Goal: Information Seeking & Learning: Learn about a topic

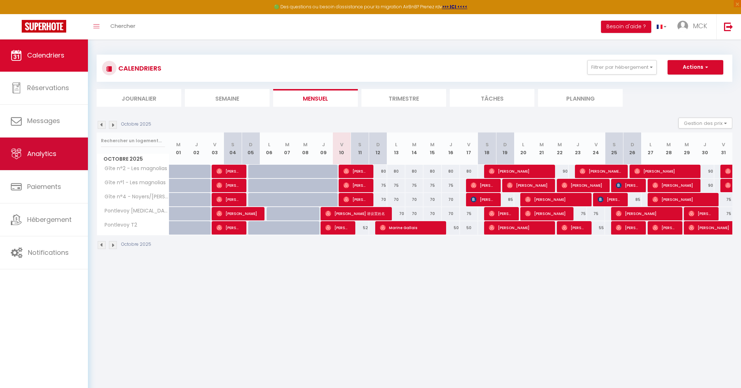
click at [42, 158] on link "Analytics" at bounding box center [44, 154] width 88 height 33
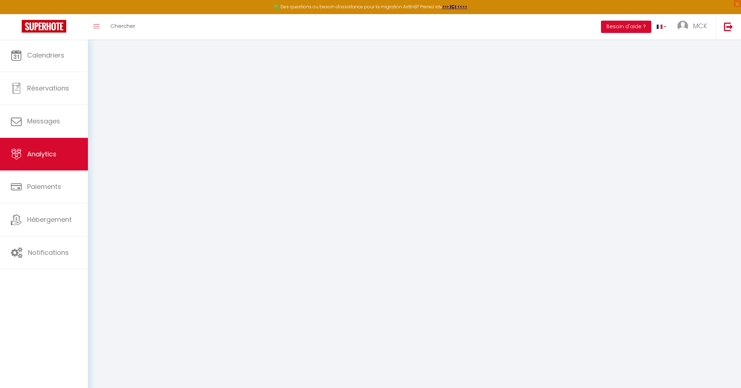
select select "2025"
select select "10"
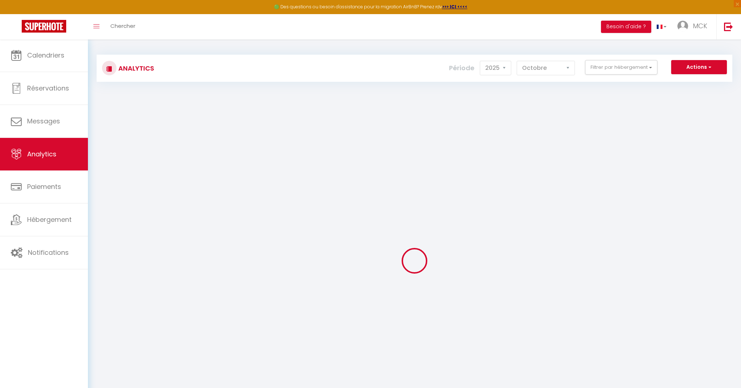
click at [528, 76] on div "Analytics Actions Génération SuperConciergerie Génération SuperAnalyzer Générat…" at bounding box center [415, 68] width 636 height 27
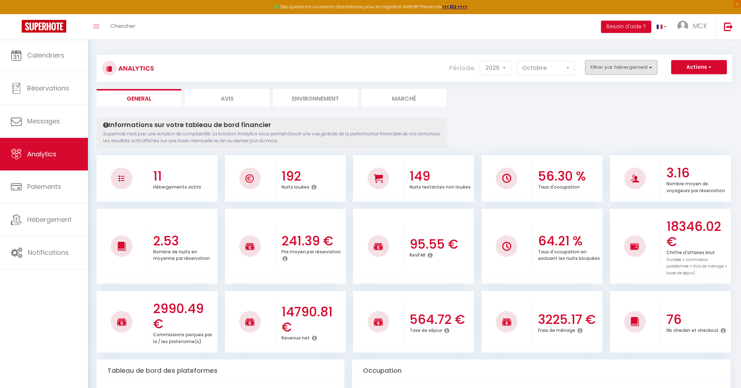
click at [615, 68] on button "Filtrer par hébergement" at bounding box center [621, 67] width 72 height 14
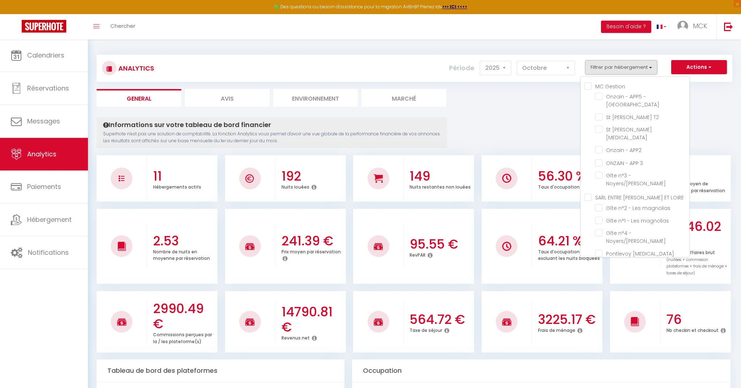
click at [598, 88] on Gestion "MC Gestion" at bounding box center [637, 85] width 105 height 7
checkbox Gestion "true"
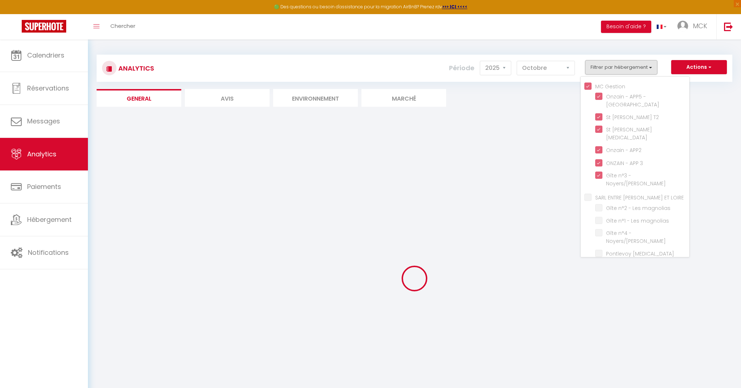
checkbox rue "true"
checkbox T2 "true"
checkbox T3 "true"
checkbox APP2 "true"
checkbox 3 "true"
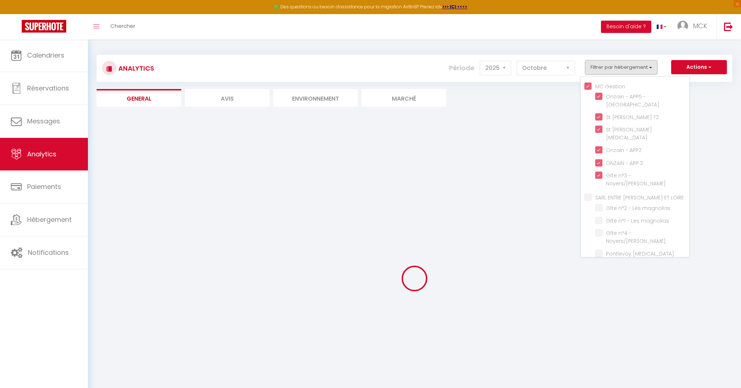
checkbox Noyers\/Cher "true"
checkbox magnolias "false"
checkbox Noyers\/Cher "false"
checkbox T3 "false"
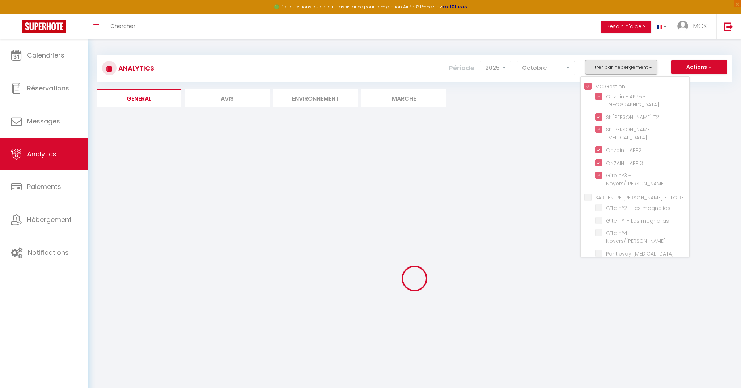
checkbox T2 "false"
drag, startPoint x: 735, startPoint y: 98, endPoint x: 649, endPoint y: 113, distance: 87.1
click at [735, 98] on div "Analytics Actions Génération SuperConciergerie Génération SuperAnalyzer Générat…" at bounding box center [414, 244] width 653 height 410
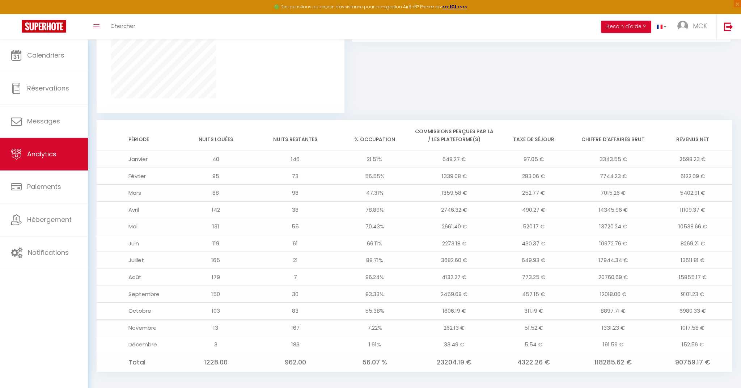
scroll to position [515, 0]
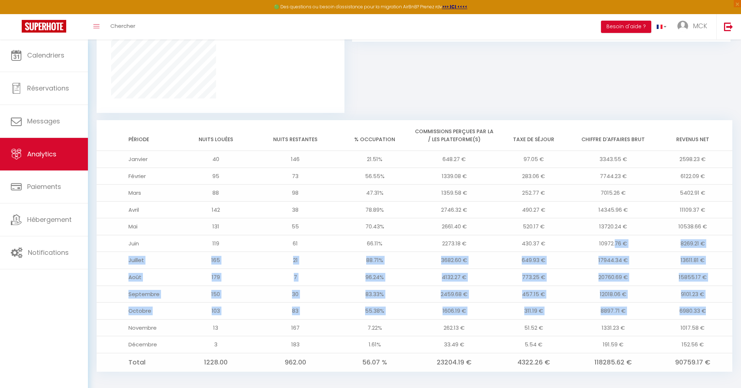
drag, startPoint x: 707, startPoint y: 305, endPoint x: 623, endPoint y: 265, distance: 93.3
click at [612, 246] on tbody "Janvier 40 146 21.51% 648.27 € 97.05 € 3343.55 € 2598.23 € Février 95 73 56.55%…" at bounding box center [415, 261] width 636 height 221
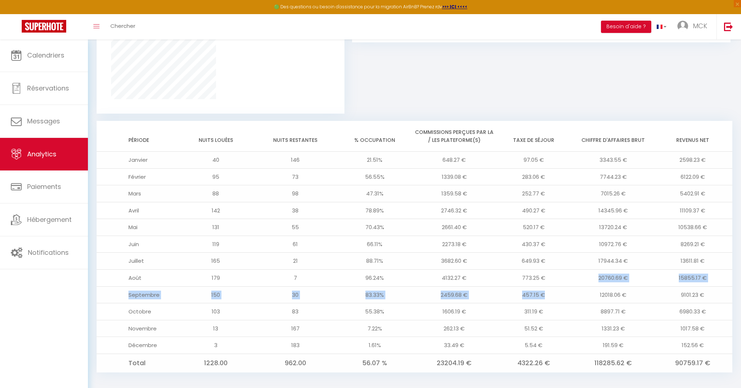
drag, startPoint x: 626, startPoint y: 267, endPoint x: 524, endPoint y: 294, distance: 104.9
click at [522, 294] on tbody "Janvier 40 146 21.51% 648.27 € 97.05 € 3343.55 € 2598.23 € Février 95 73 56.55%…" at bounding box center [415, 262] width 636 height 221
click at [538, 295] on td "457.15 €" at bounding box center [534, 294] width 80 height 17
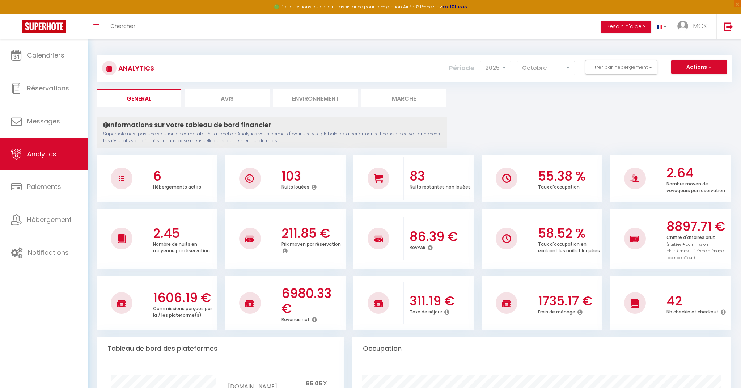
scroll to position [0, 0]
click at [55, 54] on span "Calendriers" at bounding box center [45, 55] width 37 height 9
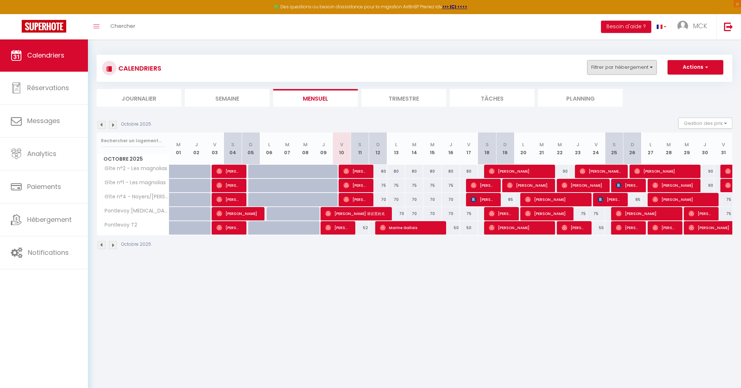
click at [623, 71] on button "Filtrer par hébergement" at bounding box center [623, 67] width 70 height 14
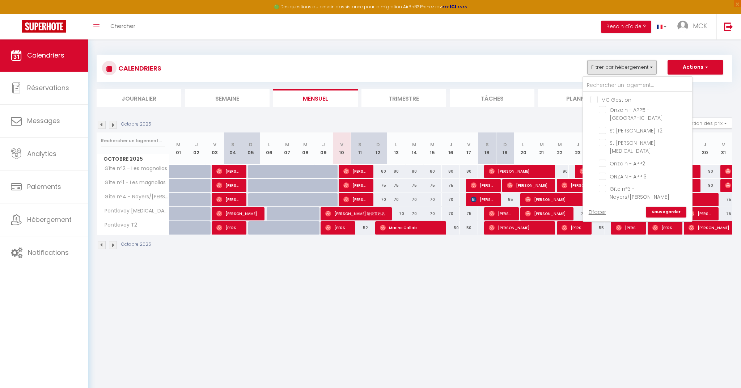
click at [612, 98] on input "MC Gestion" at bounding box center [645, 99] width 109 height 7
checkbox input "true"
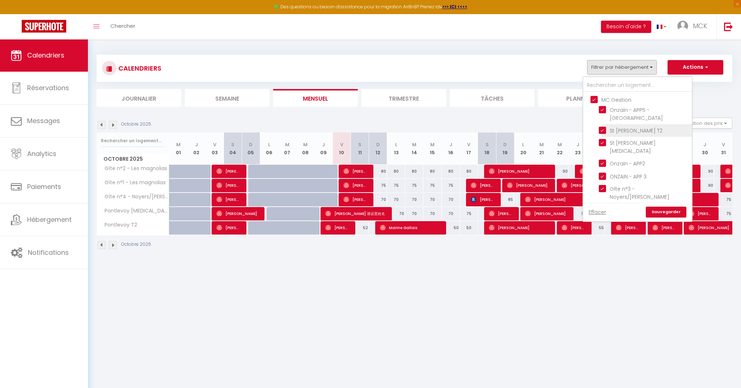
checkbox input "true"
click at [605, 210] on input "SARL ENTRE [PERSON_NAME] ET LOIRE" at bounding box center [645, 213] width 109 height 7
checkbox input "false"
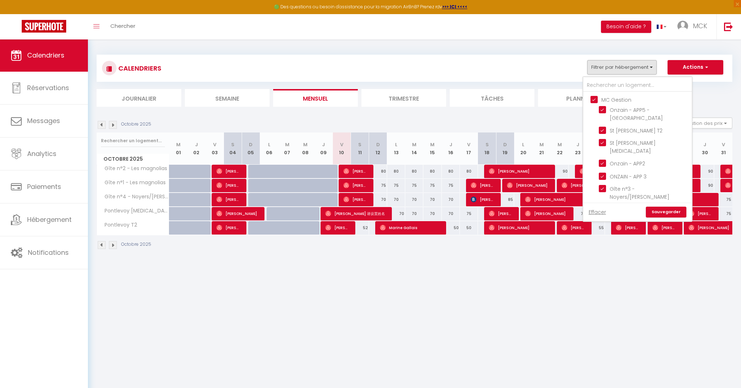
checkbox input "false"
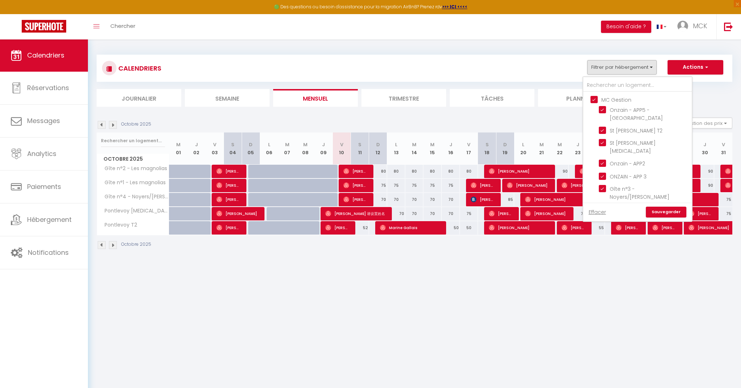
click at [671, 211] on link "Sauvegarder" at bounding box center [666, 212] width 41 height 11
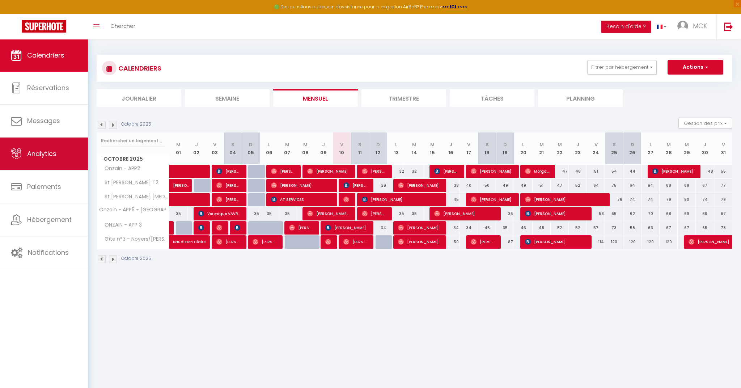
click at [46, 166] on link "Analytics" at bounding box center [44, 154] width 88 height 33
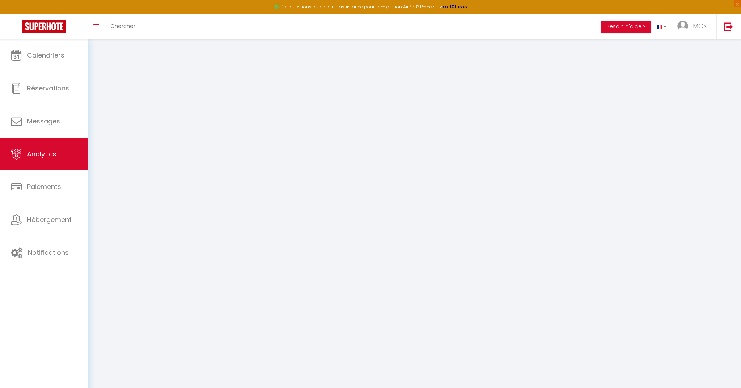
select select "2025"
select select "10"
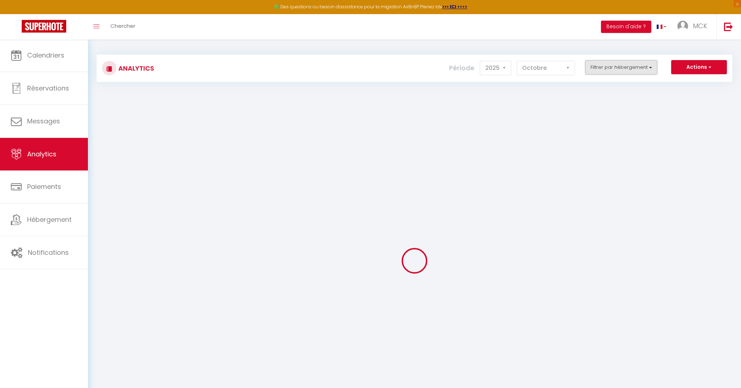
checkbox Gestion "false"
checkbox rue "false"
checkbox T2 "false"
checkbox T3 "false"
checkbox APP2 "false"
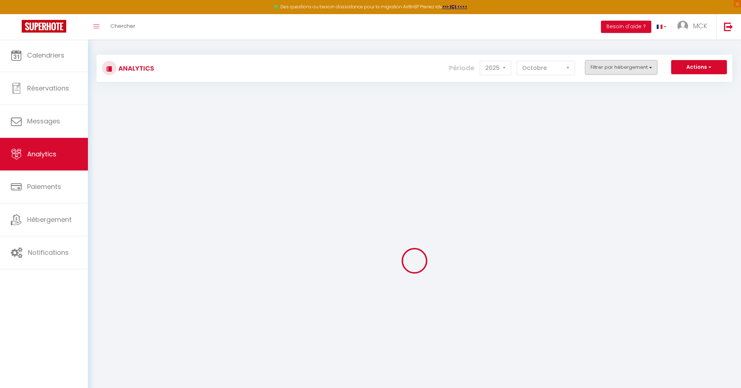
checkbox 3 "false"
checkbox Noyers\/Cher "false"
checkbox LOIRE "false"
checkbox magnolias "false"
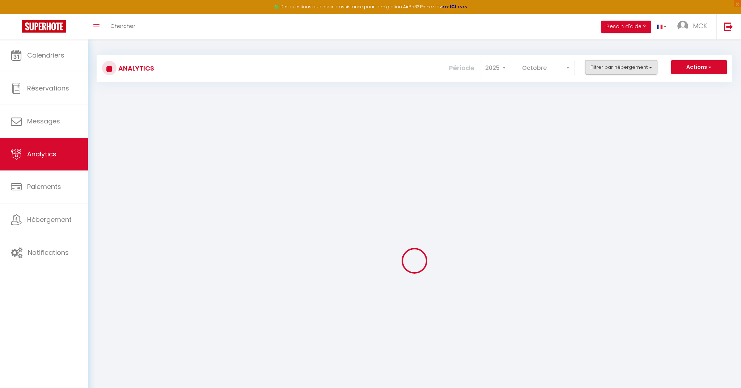
checkbox Noyers\/Cher "false"
checkbox T3 "false"
checkbox T2 "false"
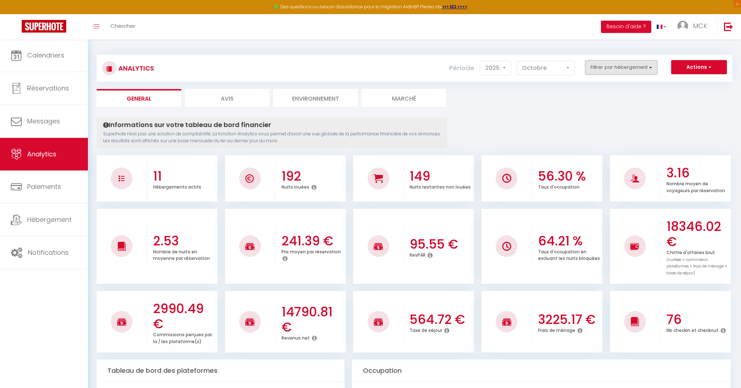
click at [611, 60] on button "Filtrer par hébergement" at bounding box center [621, 67] width 72 height 14
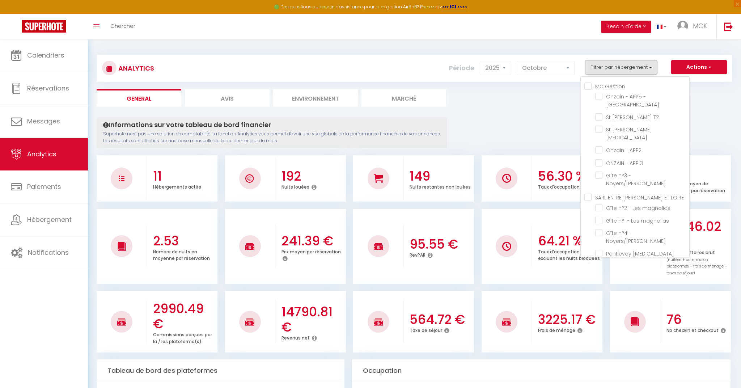
click at [601, 86] on Gestion "MC Gestion" at bounding box center [637, 85] width 105 height 7
checkbox Gestion "true"
checkbox rue "true"
checkbox T2 "true"
checkbox T3 "true"
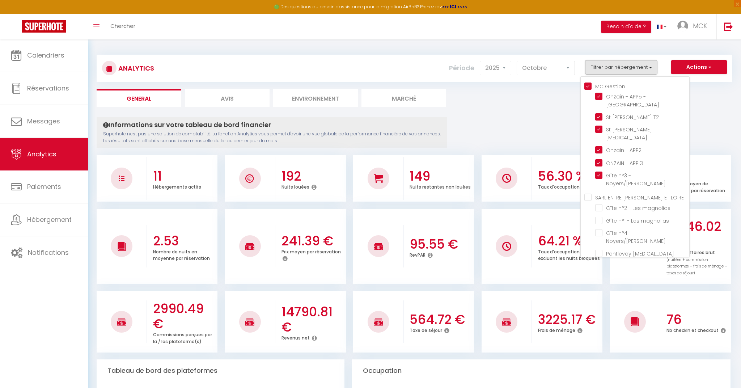
checkbox APP2 "true"
checkbox 3 "true"
checkbox Noyers\/Cher "true"
checkbox magnolias "false"
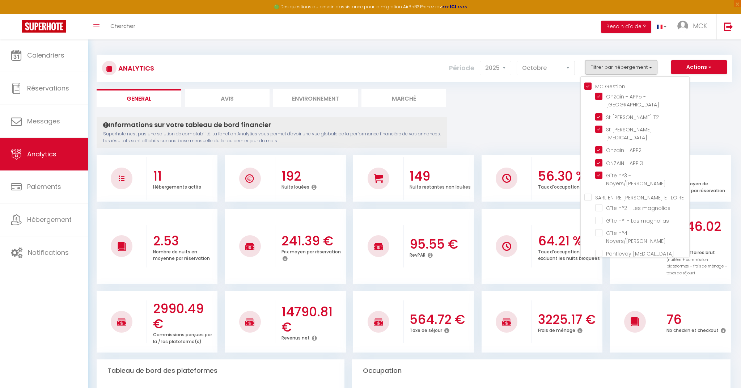
checkbox Noyers\/Cher "false"
checkbox T3 "false"
checkbox T2 "false"
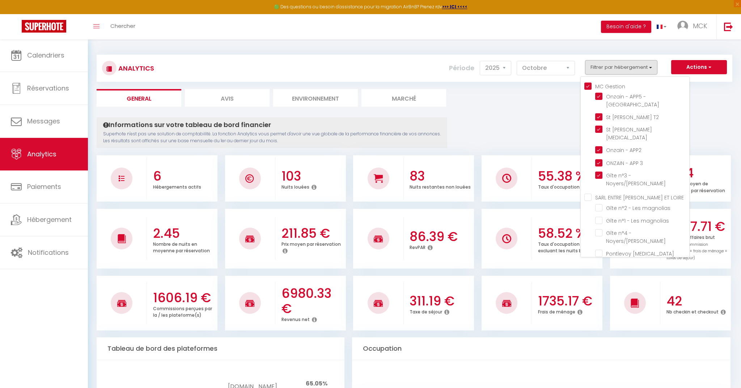
checkbox magnolias "false"
checkbox Noyers\/Cher "false"
checkbox T3 "false"
checkbox T2 "false"
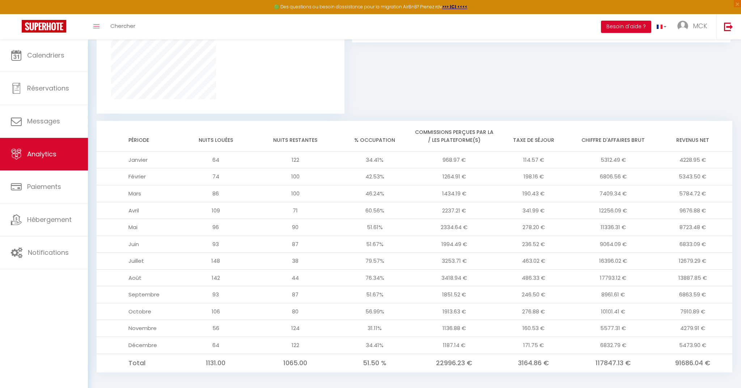
scroll to position [506, 0]
drag, startPoint x: 679, startPoint y: 289, endPoint x: 716, endPoint y: 289, distance: 36.9
click at [716, 289] on td "6863.59 €" at bounding box center [693, 294] width 80 height 17
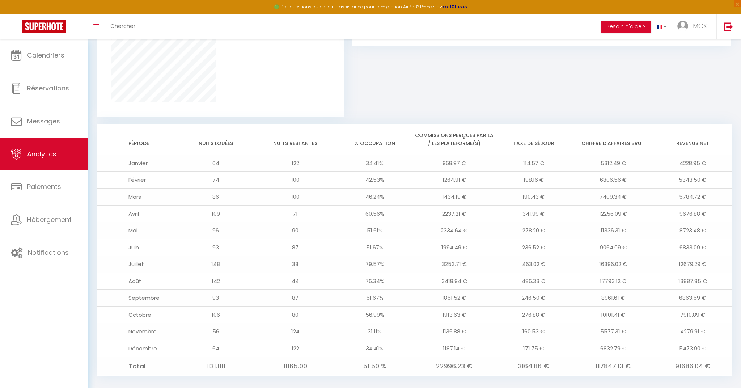
click at [716, 290] on td "6863.59 €" at bounding box center [693, 298] width 80 height 17
drag, startPoint x: 710, startPoint y: 293, endPoint x: 659, endPoint y: 292, distance: 50.7
click at [659, 292] on td "6863.59 €" at bounding box center [693, 299] width 80 height 17
drag, startPoint x: 681, startPoint y: 311, endPoint x: 712, endPoint y: 311, distance: 31.5
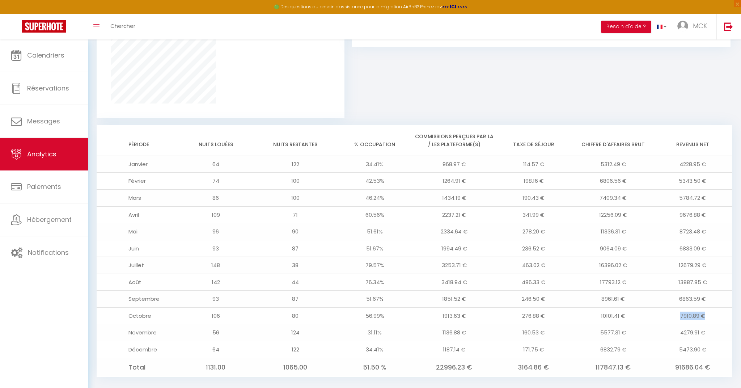
click at [712, 311] on td "7910.89 €" at bounding box center [693, 315] width 80 height 17
drag, startPoint x: 710, startPoint y: 311, endPoint x: 677, endPoint y: 310, distance: 33.3
click at [677, 310] on td "7910.89 €" at bounding box center [693, 315] width 80 height 17
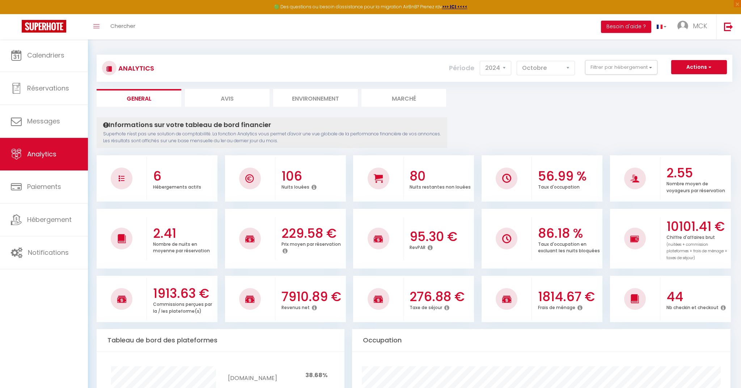
scroll to position [0, 0]
select select "2025"
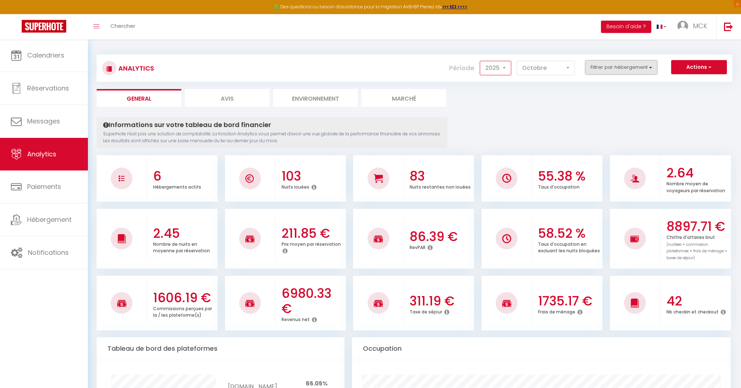
scroll to position [0, 0]
click at [643, 67] on button "Filtrer par hébergement" at bounding box center [621, 67] width 72 height 14
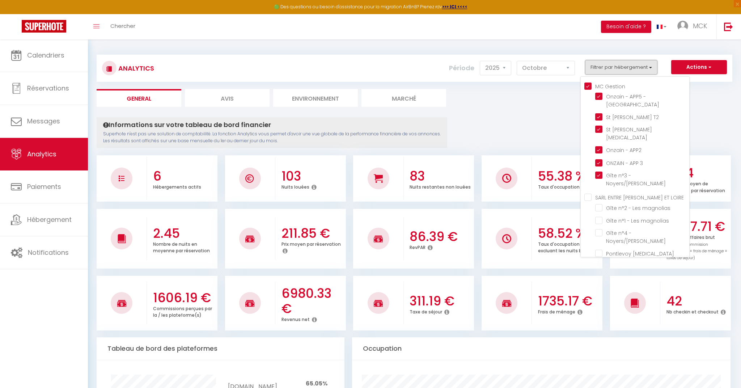
scroll to position [0, 0]
click at [597, 86] on Gestion "MC Gestion" at bounding box center [637, 85] width 105 height 7
checkbox Gestion "false"
checkbox rue "false"
checkbox T2 "false"
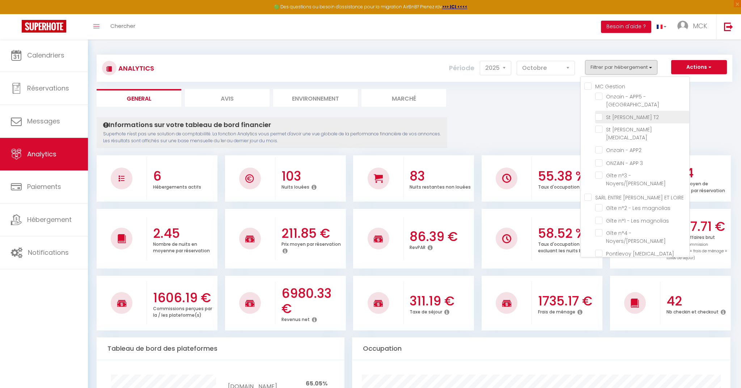
checkbox T3 "false"
checkbox APP2 "false"
checkbox 3 "false"
checkbox Noyers\/Cher "false"
checkbox magnolias "false"
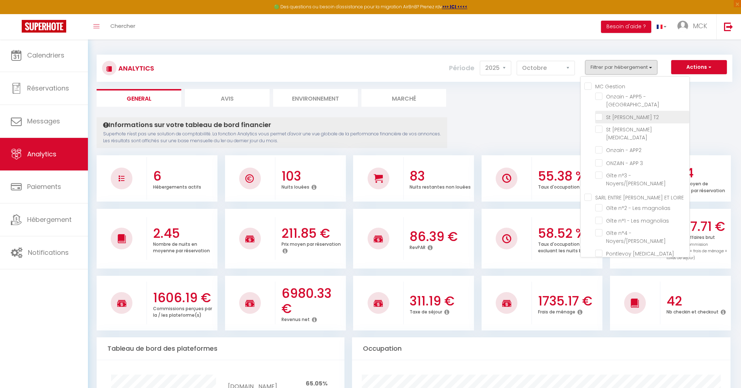
checkbox magnolias "false"
checkbox Noyers\/Cher "false"
checkbox T3 "false"
checkbox T2 "false"
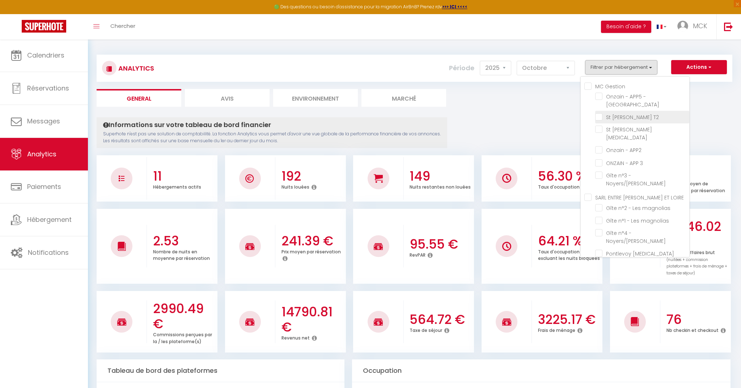
checkbox magnolias "false"
checkbox Noyers\/Cher "false"
checkbox T3 "false"
checkbox T2 "false"
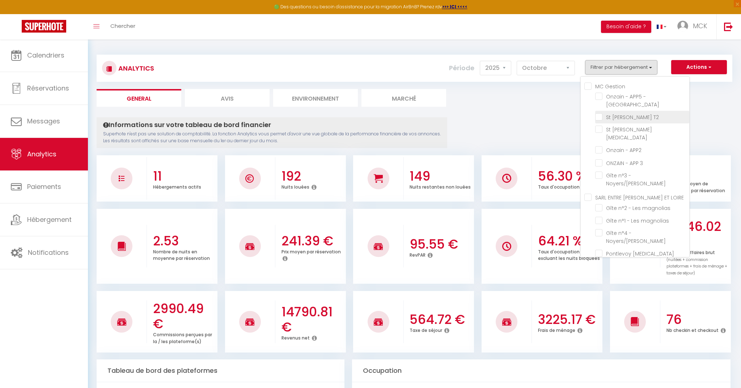
drag, startPoint x: 609, startPoint y: 111, endPoint x: 606, endPoint y: 114, distance: 4.6
click at [609, 113] on T2 "checkbox" at bounding box center [642, 116] width 94 height 7
checkbox T2 "true"
checkbox magnolias "false"
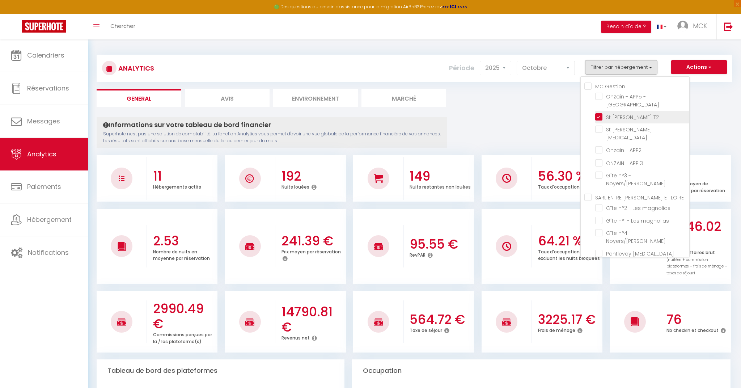
checkbox Noyers\/Cher "false"
checkbox T3 "false"
checkbox T2 "false"
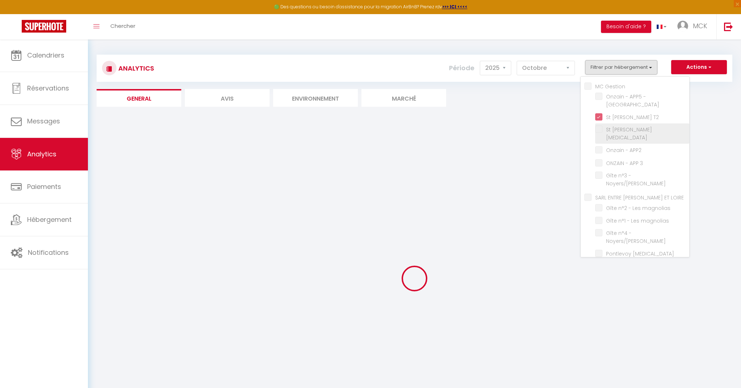
checkbox magnolias "false"
checkbox Noyers\/Cher "false"
checkbox T3 "false"
checkbox T2 "false"
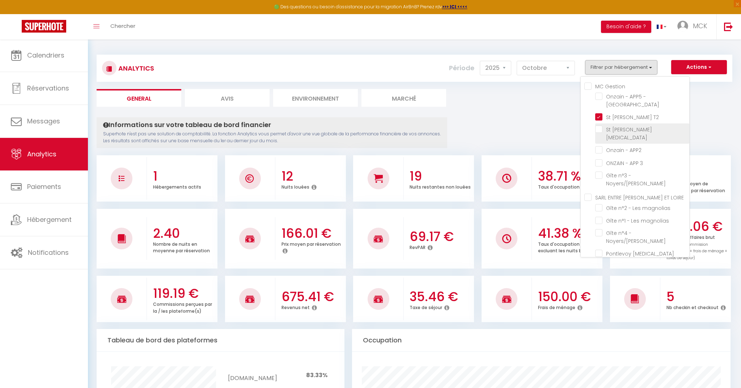
click at [603, 126] on T3 "checkbox" at bounding box center [642, 129] width 94 height 7
checkbox T3 "true"
checkbox magnolias "false"
checkbox Noyers\/Cher "false"
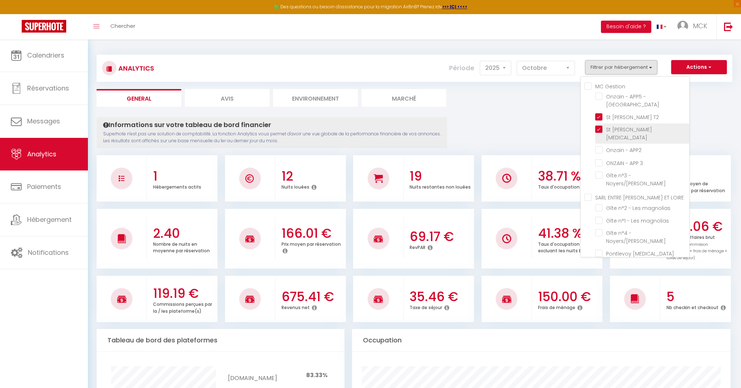
checkbox T3 "false"
checkbox T2 "false"
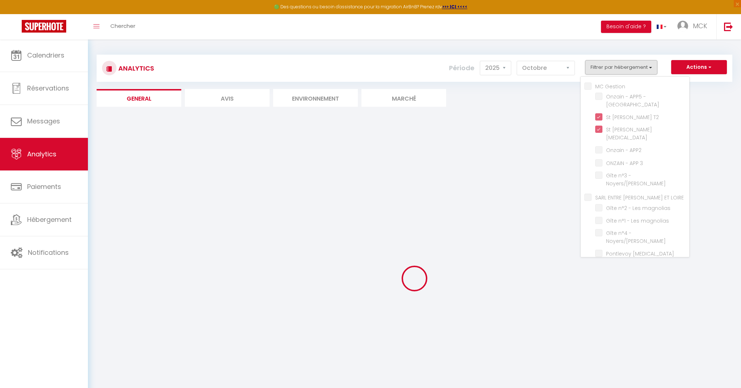
checkbox magnolias "false"
checkbox Noyers\/Cher "false"
checkbox T3 "false"
checkbox T2 "false"
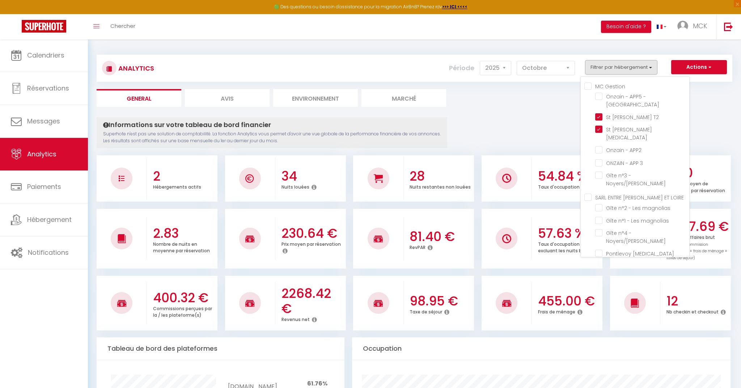
drag, startPoint x: 717, startPoint y: 122, endPoint x: 698, endPoint y: 131, distance: 20.6
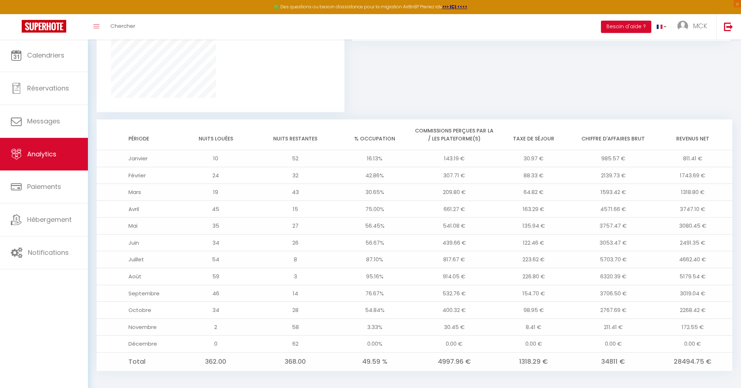
scroll to position [515, 0]
drag, startPoint x: 365, startPoint y: 287, endPoint x: 384, endPoint y: 287, distance: 19.5
click at [382, 287] on td "76.67%" at bounding box center [375, 294] width 80 height 17
click at [385, 287] on td "76.67%" at bounding box center [375, 294] width 80 height 17
drag, startPoint x: 385, startPoint y: 288, endPoint x: 365, endPoint y: 287, distance: 20.6
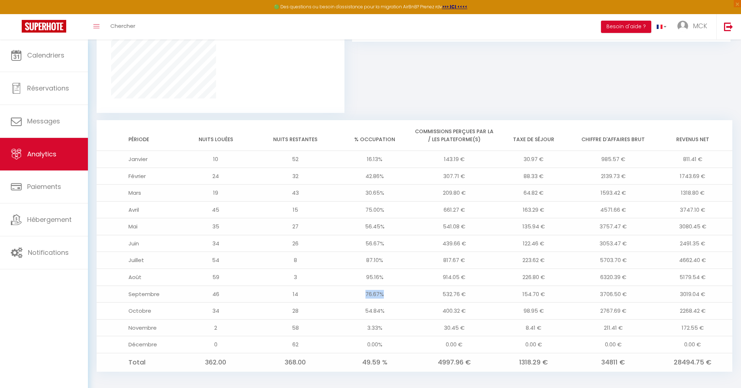
click at [365, 287] on td "76.67%" at bounding box center [375, 294] width 80 height 17
click at [362, 287] on td "76.67%" at bounding box center [375, 294] width 80 height 17
drag, startPoint x: 365, startPoint y: 288, endPoint x: 452, endPoint y: 295, distance: 87.5
click at [403, 292] on td "76.67%" at bounding box center [375, 294] width 80 height 17
drag, startPoint x: 480, startPoint y: 299, endPoint x: 491, endPoint y: 296, distance: 10.7
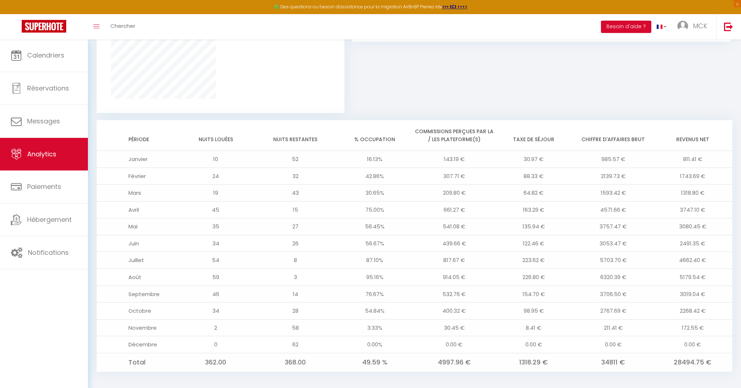
click at [481, 303] on td "400.32 €" at bounding box center [455, 311] width 80 height 17
drag, startPoint x: 675, startPoint y: 356, endPoint x: 716, endPoint y: 359, distance: 41.0
click at [716, 360] on td "28494.75 €" at bounding box center [693, 362] width 80 height 18
click at [716, 358] on td "28494.75 €" at bounding box center [693, 362] width 80 height 18
drag, startPoint x: 714, startPoint y: 358, endPoint x: 661, endPoint y: 353, distance: 53.1
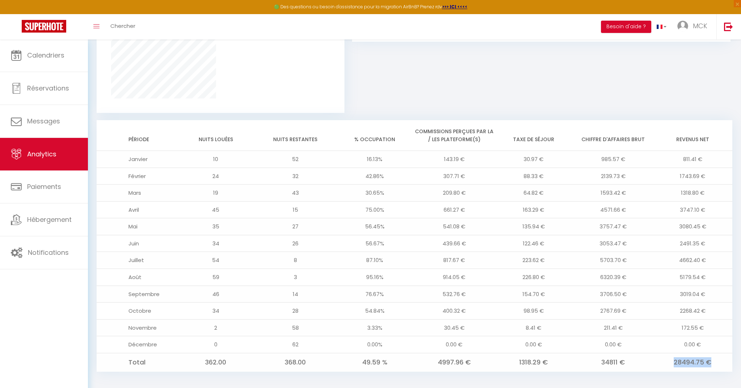
click at [661, 353] on td "28494.75 €" at bounding box center [693, 362] width 80 height 18
drag, startPoint x: 679, startPoint y: 304, endPoint x: 712, endPoint y: 307, distance: 33.4
click at [712, 307] on td "2268.42 €" at bounding box center [693, 311] width 80 height 17
click at [711, 307] on td "2268.42 €" at bounding box center [693, 311] width 80 height 17
drag, startPoint x: 706, startPoint y: 307, endPoint x: 673, endPoint y: 307, distance: 32.9
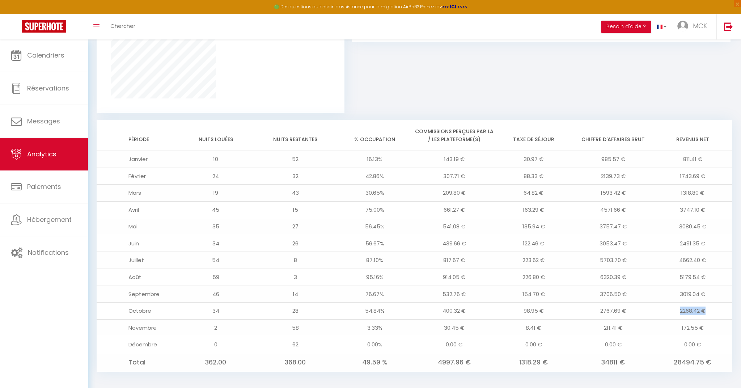
click at [674, 307] on td "2268.42 €" at bounding box center [693, 311] width 80 height 17
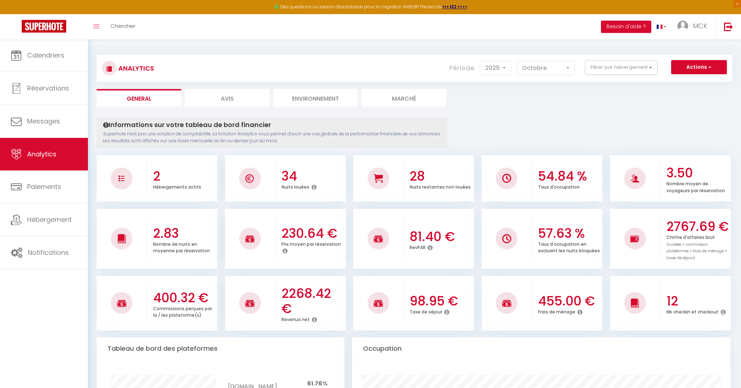
scroll to position [0, 0]
click at [26, 54] on link "Calendriers" at bounding box center [44, 55] width 88 height 33
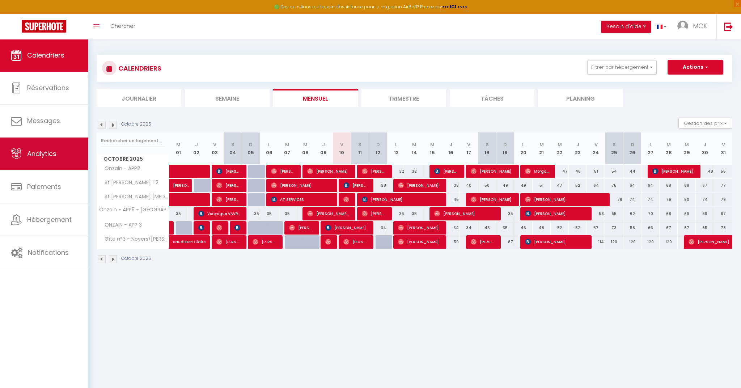
click at [64, 154] on link "Analytics" at bounding box center [44, 154] width 88 height 33
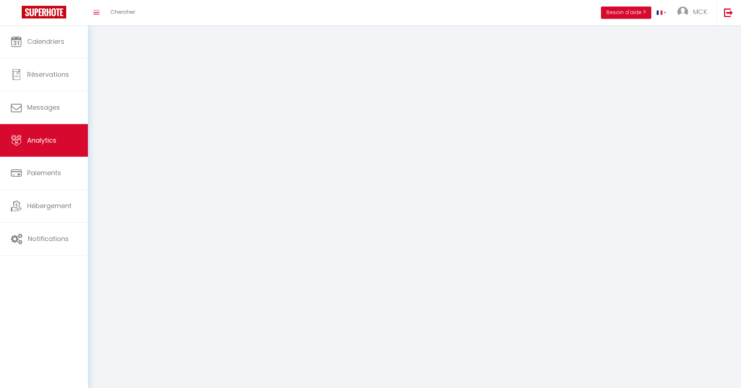
select select "2025"
select select "10"
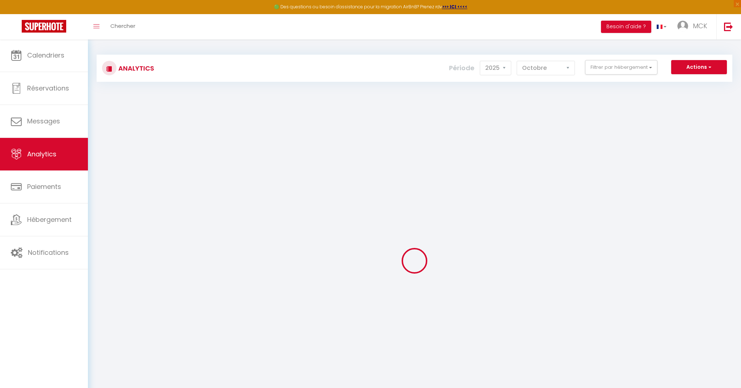
click at [13, 37] on link at bounding box center [44, 26] width 88 height 25
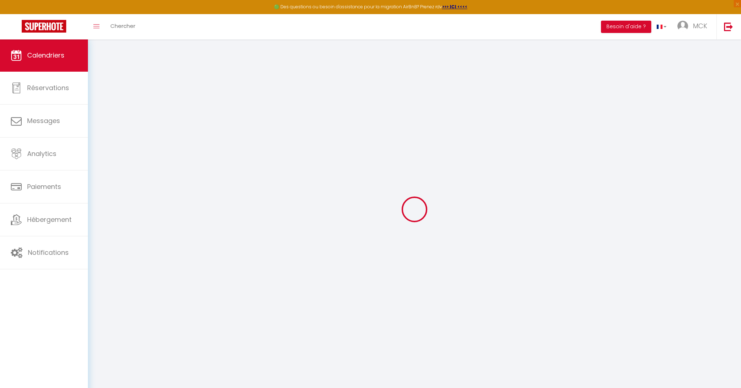
click at [29, 49] on link "Calendriers" at bounding box center [44, 55] width 88 height 33
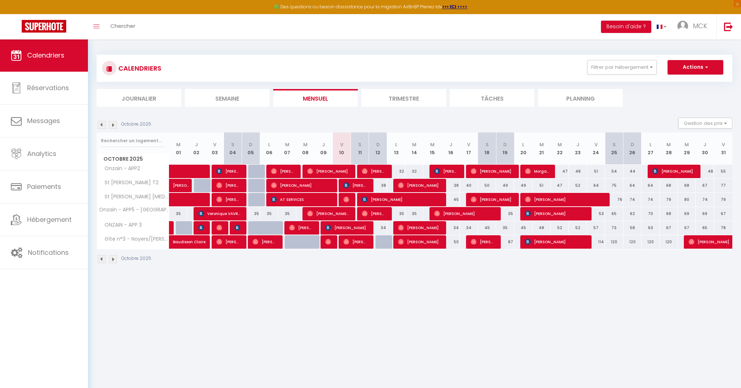
click at [344, 200] on img at bounding box center [347, 200] width 6 height 6
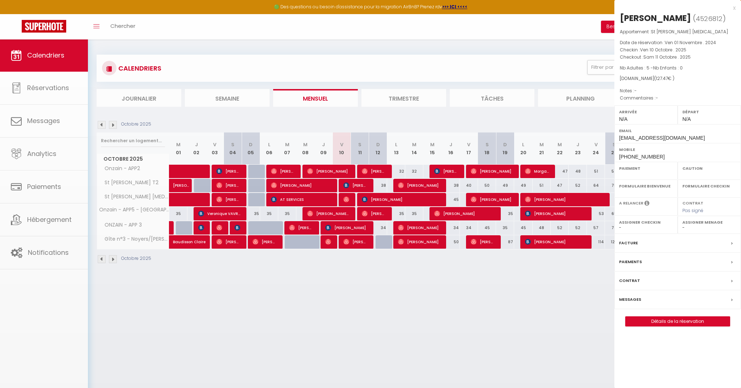
select select "OK"
select select "0"
select select "1"
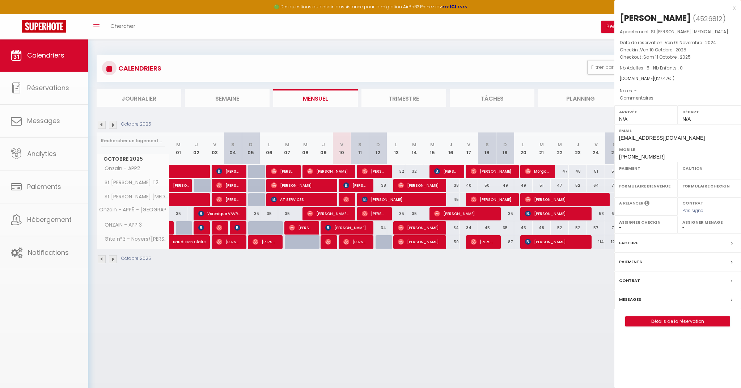
select select
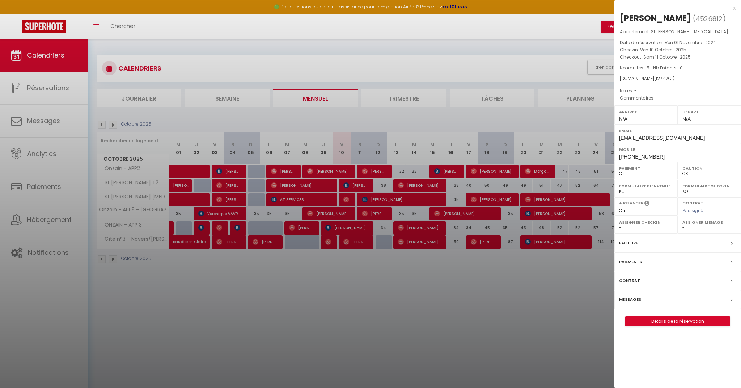
click at [346, 199] on div at bounding box center [370, 194] width 741 height 388
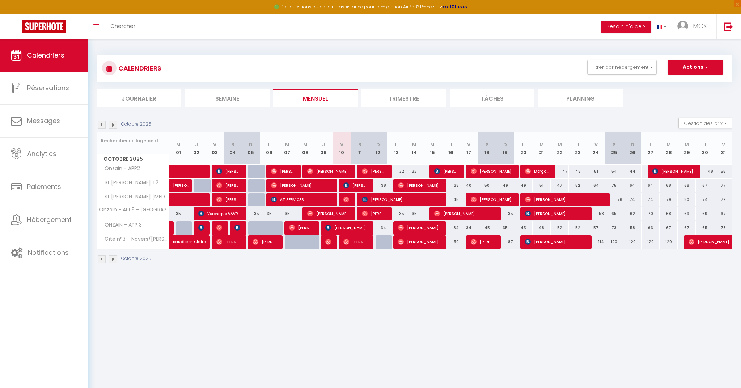
click at [347, 186] on img at bounding box center [347, 185] width 6 height 6
select select "KO"
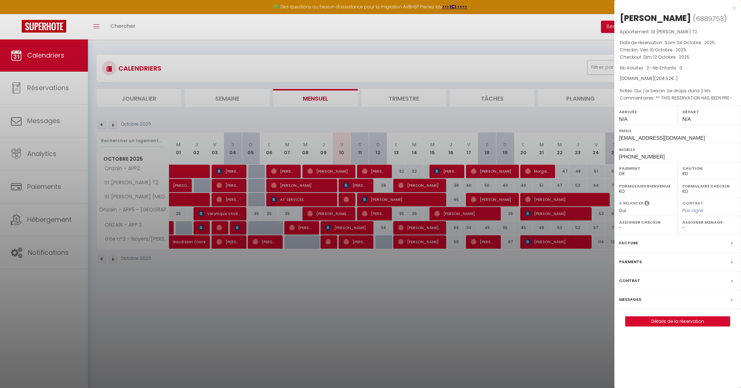
click at [348, 186] on div at bounding box center [370, 194] width 741 height 388
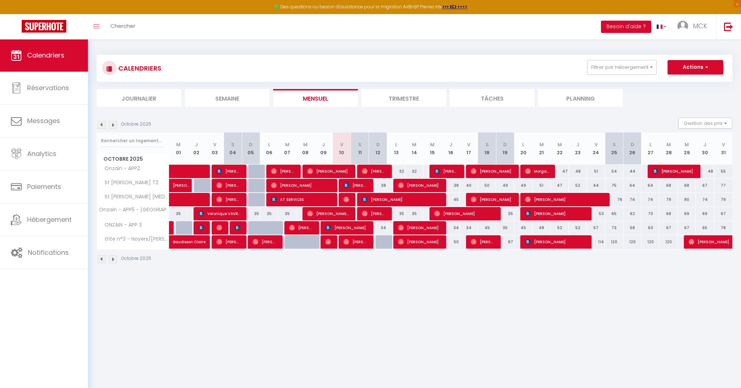
click at [395, 196] on span "[PERSON_NAME]" at bounding box center [401, 200] width 79 height 14
select select "0"
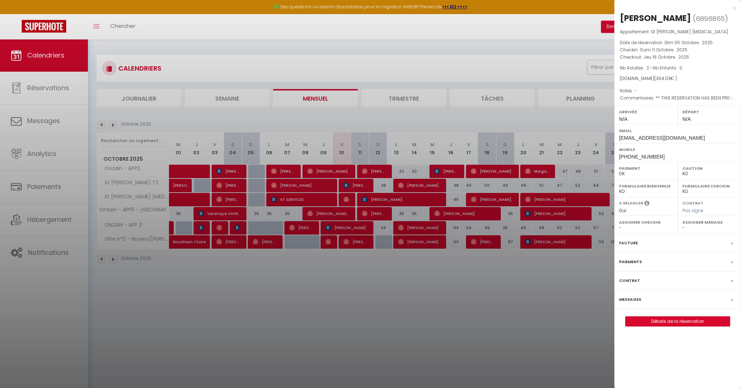
click at [394, 198] on div at bounding box center [370, 194] width 741 height 388
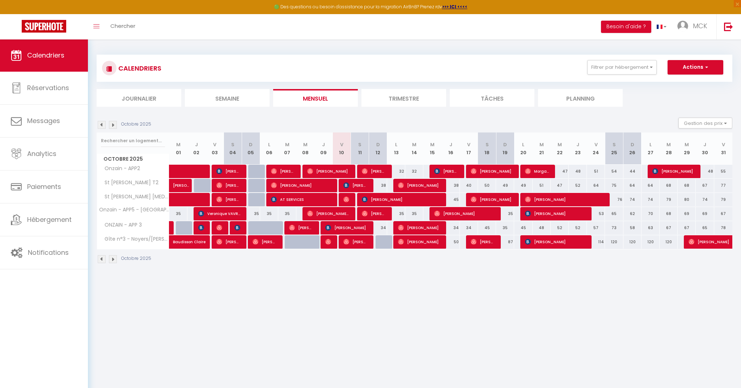
click at [383, 198] on span "[PERSON_NAME]" at bounding box center [401, 200] width 79 height 14
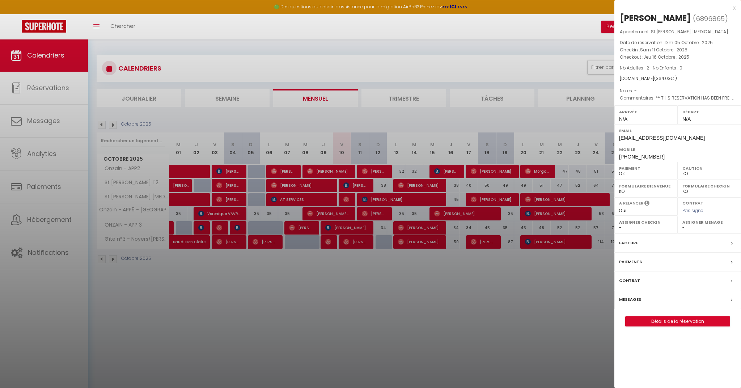
click at [383, 198] on div at bounding box center [370, 194] width 741 height 388
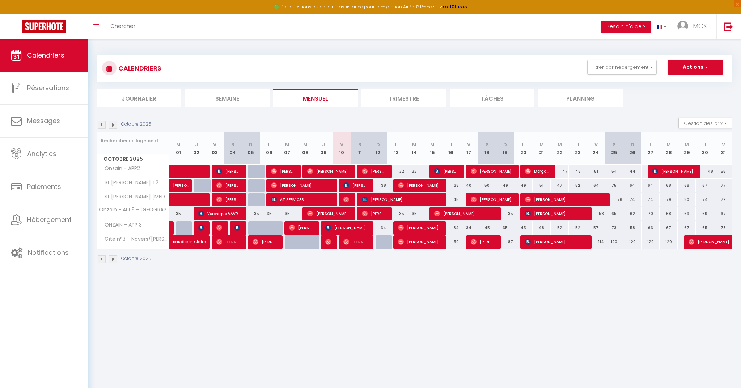
click at [409, 186] on span "[PERSON_NAME]" at bounding box center [419, 185] width 42 height 14
select select "OK"
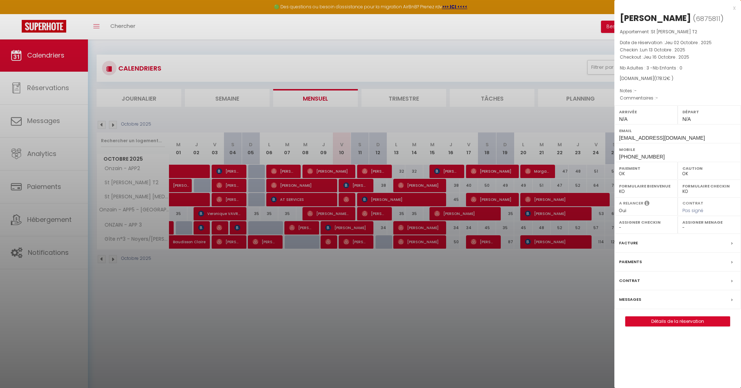
click at [409, 186] on div at bounding box center [370, 194] width 741 height 388
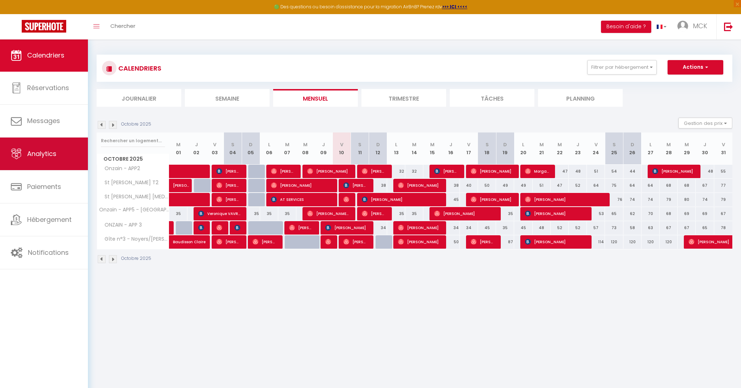
click at [41, 159] on link "Analytics" at bounding box center [44, 154] width 88 height 33
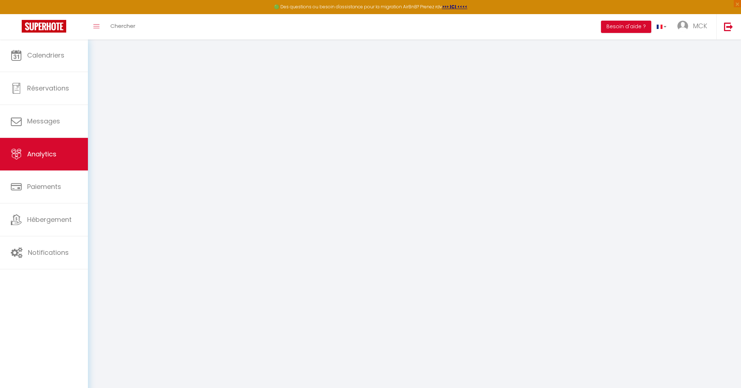
select select "2025"
select select "10"
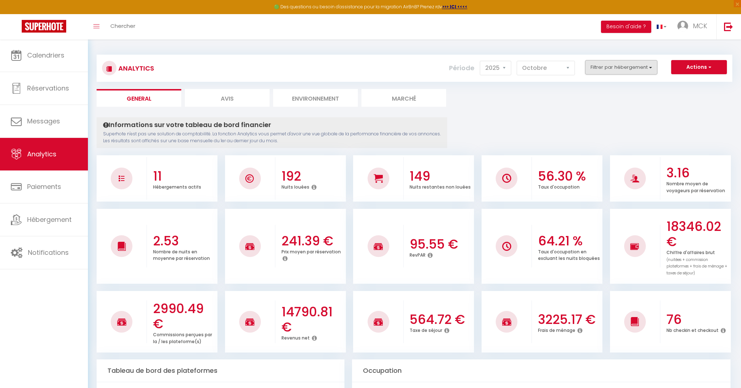
click at [616, 64] on button "Filtrer par hébergement" at bounding box center [621, 67] width 72 height 14
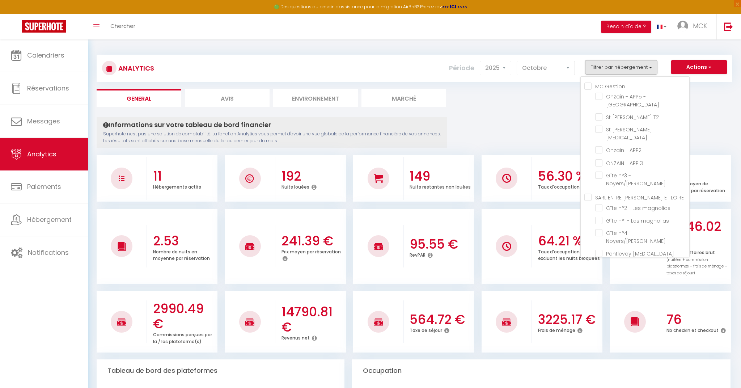
click at [595, 88] on Gestion "MC Gestion" at bounding box center [637, 85] width 105 height 7
checkbox Gestion "true"
checkbox rue "true"
checkbox T2 "true"
checkbox T3 "true"
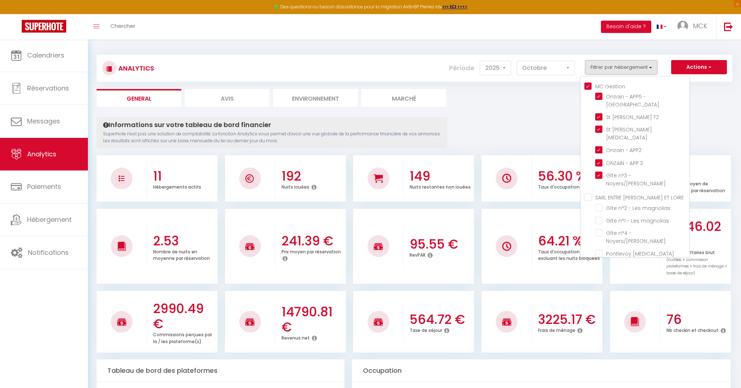
checkbox APP2 "true"
checkbox 3 "true"
checkbox Noyers\/Cher "true"
checkbox magnolias "false"
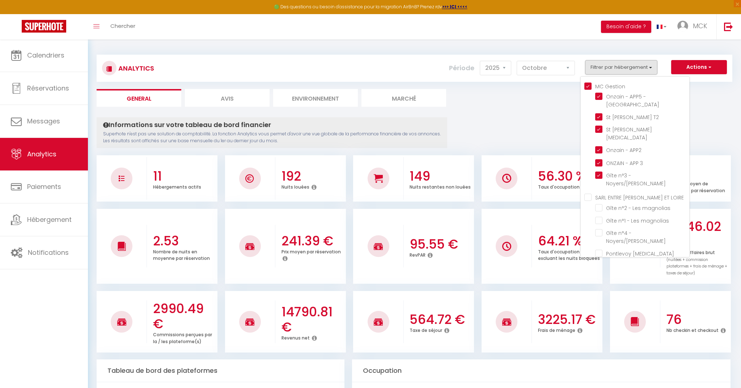
checkbox Noyers\/Cher "false"
checkbox T3 "false"
checkbox T2 "false"
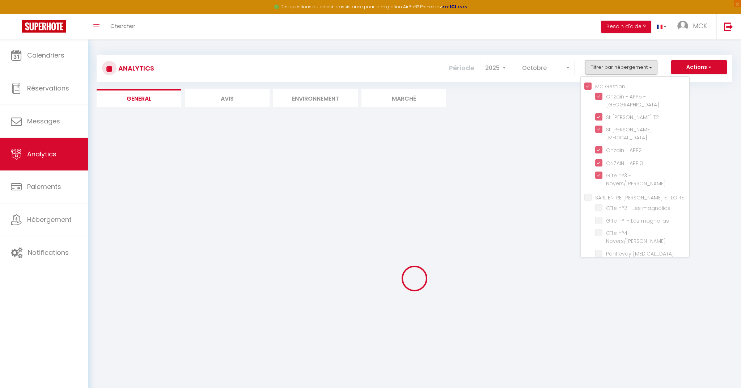
checkbox magnolias "false"
checkbox Noyers\/Cher "false"
checkbox T3 "false"
checkbox T2 "false"
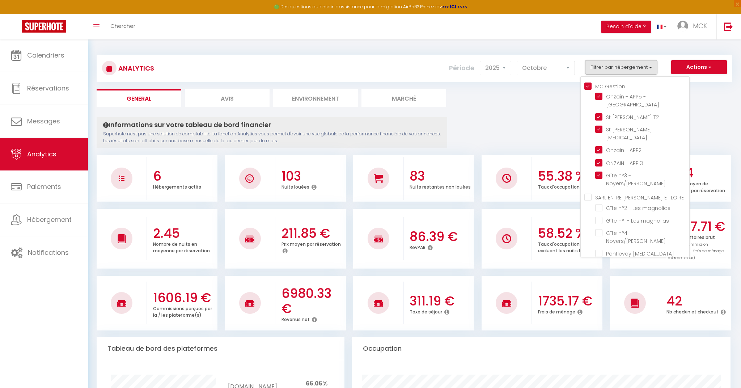
click at [709, 94] on ul "General Avis Environnement Marché" at bounding box center [415, 98] width 636 height 18
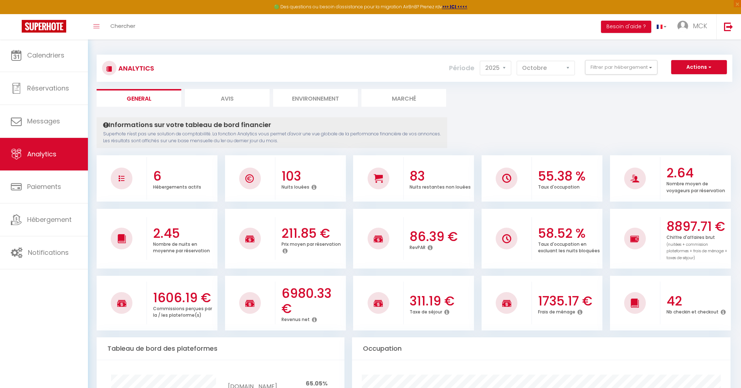
scroll to position [3, 0]
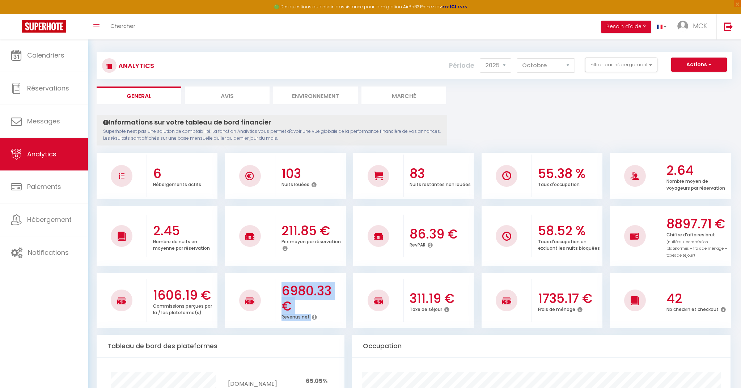
drag, startPoint x: 282, startPoint y: 288, endPoint x: 321, endPoint y: 312, distance: 46.2
click at [321, 312] on div "6980.33 € Revenus net" at bounding box center [310, 300] width 71 height 55
click at [321, 315] on div "Revenus net" at bounding box center [313, 316] width 63 height 7
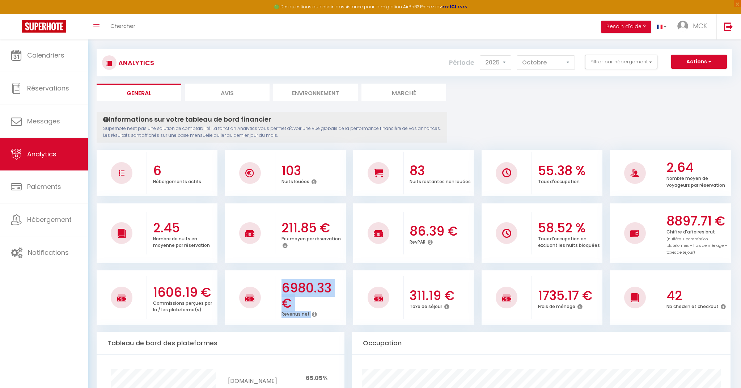
scroll to position [5, 0]
drag, startPoint x: 319, startPoint y: 315, endPoint x: 279, endPoint y: 284, distance: 50.3
click at [278, 284] on div "6980.33 € Revenus net" at bounding box center [310, 297] width 71 height 55
click at [283, 284] on h3 "6980.33 €" at bounding box center [313, 296] width 63 height 30
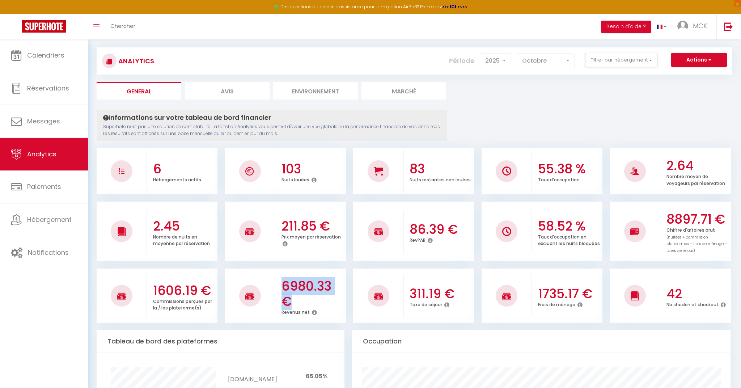
drag, startPoint x: 283, startPoint y: 285, endPoint x: 294, endPoint y: 292, distance: 14.1
click at [294, 292] on h3 "6980.33 €" at bounding box center [313, 294] width 63 height 30
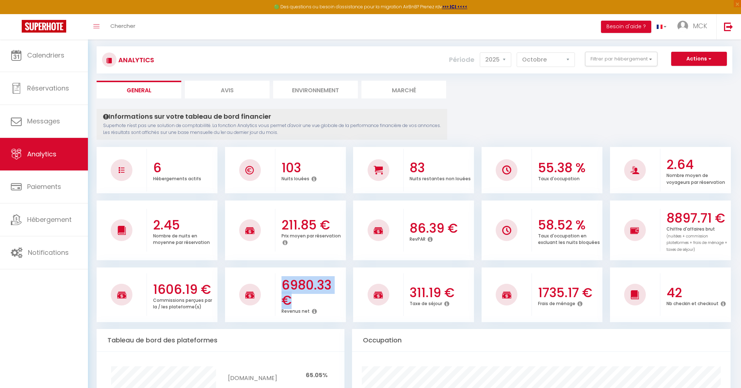
scroll to position [8, 0]
click at [289, 271] on div "6980.33 € Revenus net" at bounding box center [310, 295] width 71 height 55
drag, startPoint x: 286, startPoint y: 285, endPoint x: 315, endPoint y: 300, distance: 33.0
click at [322, 301] on h3 "6980.33 €" at bounding box center [313, 293] width 63 height 30
click at [315, 300] on h3 "6980.33 €" at bounding box center [313, 293] width 63 height 30
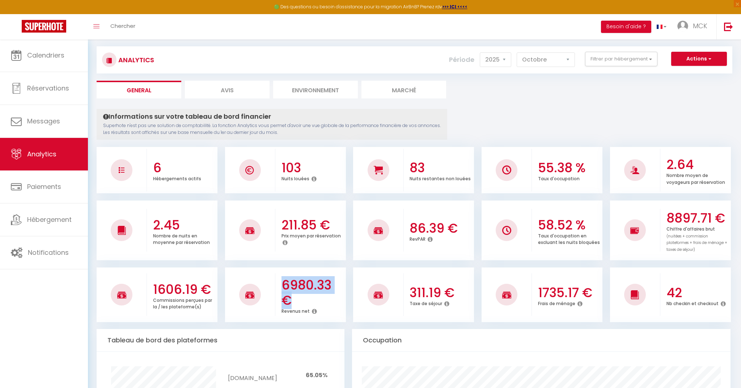
drag, startPoint x: 311, startPoint y: 303, endPoint x: 280, endPoint y: 282, distance: 36.7
click at [282, 282] on h3 "6980.33 €" at bounding box center [313, 293] width 63 height 30
drag, startPoint x: 280, startPoint y: 282, endPoint x: 284, endPoint y: 281, distance: 3.8
click at [281, 282] on div "6980.33 € Revenus net" at bounding box center [310, 295] width 71 height 55
drag, startPoint x: 282, startPoint y: 281, endPoint x: 318, endPoint y: 309, distance: 45.6
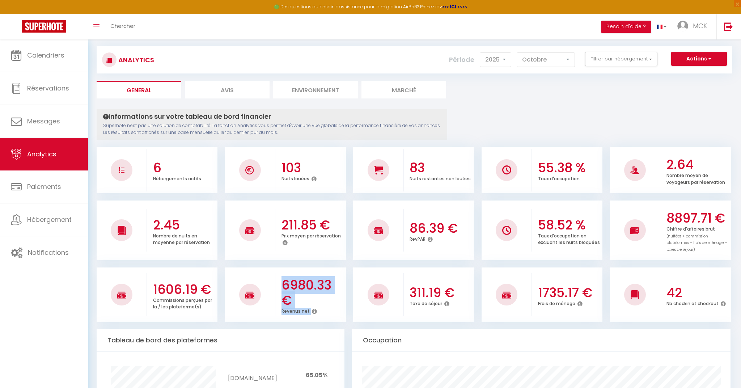
click at [318, 309] on div "6980.33 € Revenus net" at bounding box center [310, 295] width 71 height 55
click at [318, 309] on div "Revenus net" at bounding box center [313, 311] width 63 height 7
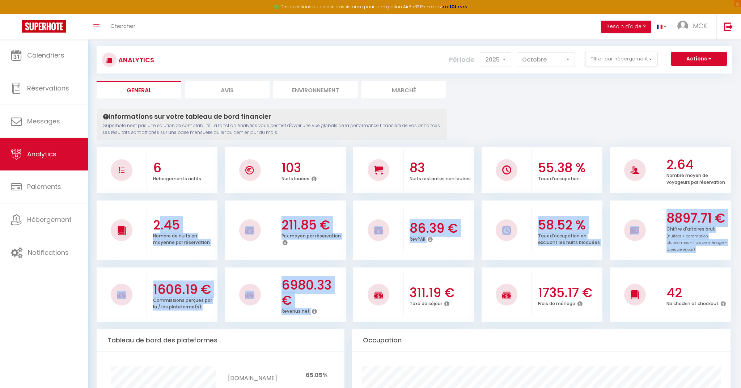
drag, startPoint x: 317, startPoint y: 310, endPoint x: 158, endPoint y: 208, distance: 189.0
click at [157, 207] on div "6 Hébergements actifs 103 Nuits louées 83 Nuits restantes non louées 55.38 % Ta…" at bounding box center [415, 233] width 636 height 177
drag, startPoint x: 163, startPoint y: 211, endPoint x: 153, endPoint y: 216, distance: 10.7
click at [162, 212] on div "2.45 Nombre de nuits en moyenne par réservation" at bounding box center [182, 230] width 71 height 46
drag, startPoint x: 153, startPoint y: 217, endPoint x: 471, endPoint y: 282, distance: 324.2
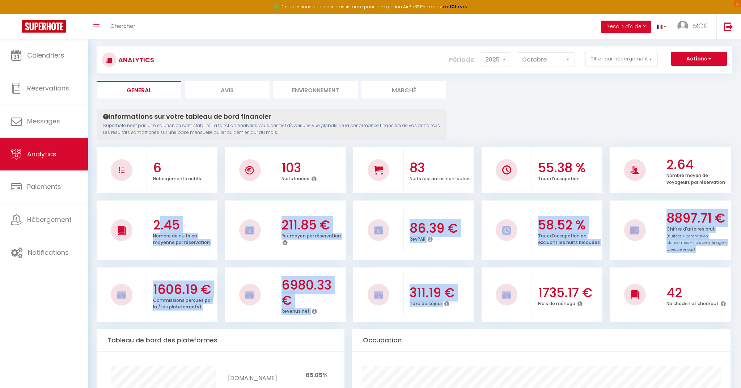
click at [523, 287] on div "6 Hébergements actifs 103 Nuits louées 83 Nuits restantes non louées 55.38 % Ta…" at bounding box center [415, 233] width 636 height 177
click at [520, 276] on div at bounding box center [507, 294] width 50 height 43
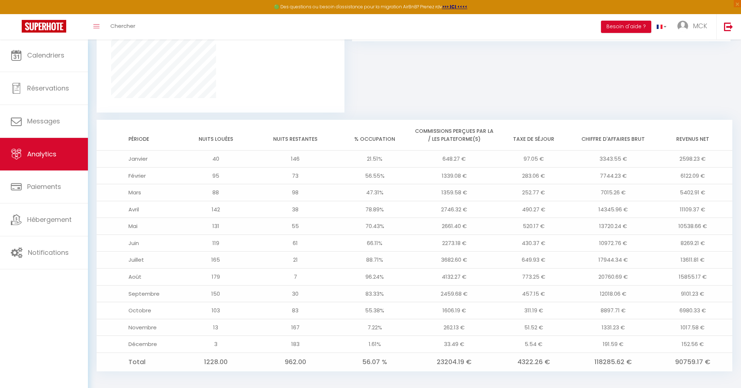
scroll to position [515, 0]
drag, startPoint x: 683, startPoint y: 356, endPoint x: 709, endPoint y: 357, distance: 25.3
click at [709, 357] on td "90759.17 €" at bounding box center [693, 362] width 80 height 18
drag, startPoint x: 677, startPoint y: 355, endPoint x: 712, endPoint y: 358, distance: 34.8
click at [712, 358] on td "90759.17 €" at bounding box center [693, 362] width 80 height 18
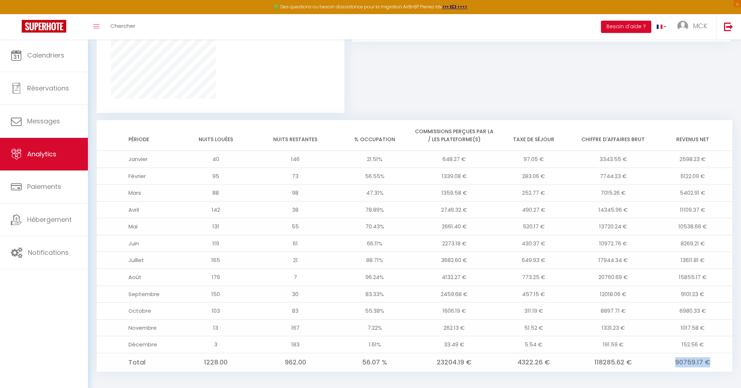
click at [709, 357] on td "90759.17 €" at bounding box center [693, 362] width 80 height 18
click at [713, 357] on td "90759.17 €" at bounding box center [693, 362] width 80 height 18
drag, startPoint x: 707, startPoint y: 357, endPoint x: 684, endPoint y: 355, distance: 22.5
click at [684, 355] on td "90759.17 €" at bounding box center [693, 362] width 80 height 18
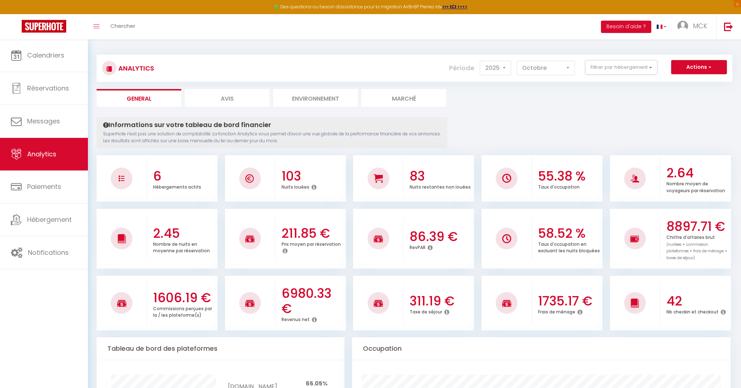
scroll to position [0, 0]
